Goal: Find specific page/section: Find specific page/section

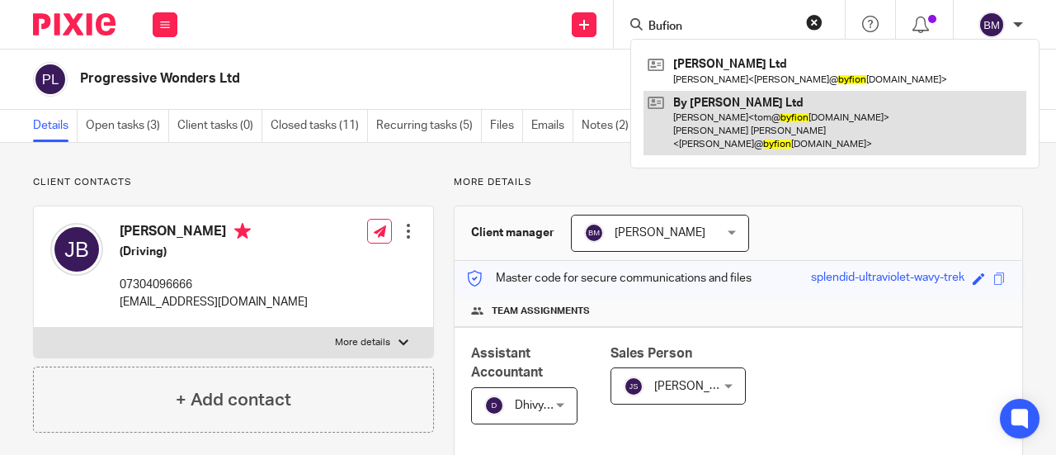
type input "Bufion"
click at [770, 113] on link at bounding box center [834, 123] width 383 height 65
